Goal: Find specific page/section: Find specific page/section

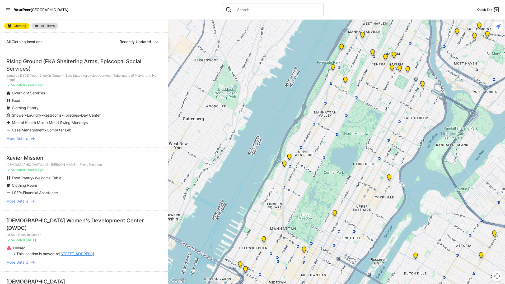
click at [49, 27] on link "All Filters" at bounding box center [44, 26] width 26 height 6
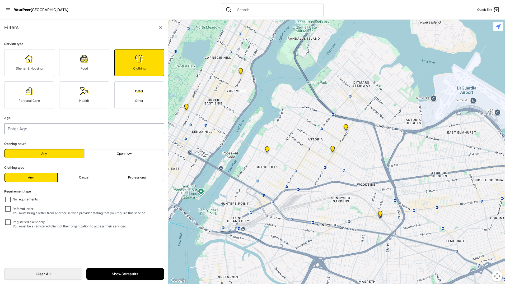
drag, startPoint x: 375, startPoint y: 224, endPoint x: 227, endPoint y: 119, distance: 180.9
click at [227, 119] on div at bounding box center [336, 152] width 337 height 264
click at [345, 125] on img at bounding box center [345, 128] width 7 height 8
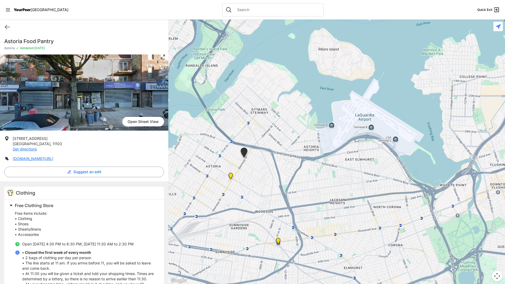
drag, startPoint x: 389, startPoint y: 165, endPoint x: 295, endPoint y: 173, distance: 94.0
click at [295, 173] on div at bounding box center [336, 152] width 337 height 264
select select "recentlyUpdated"
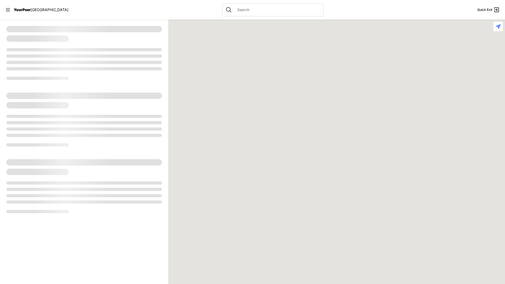
select select "recentlyUpdated"
